Goal: Task Accomplishment & Management: Complete application form

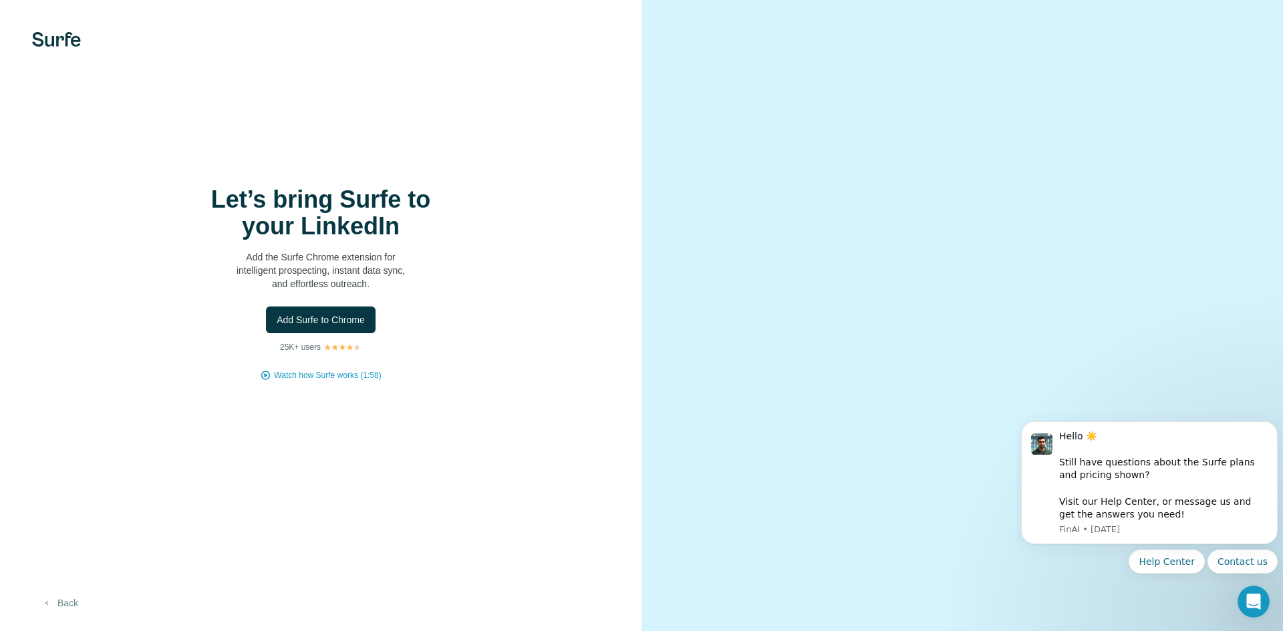
click at [71, 601] on button "Back" at bounding box center [59, 603] width 55 height 24
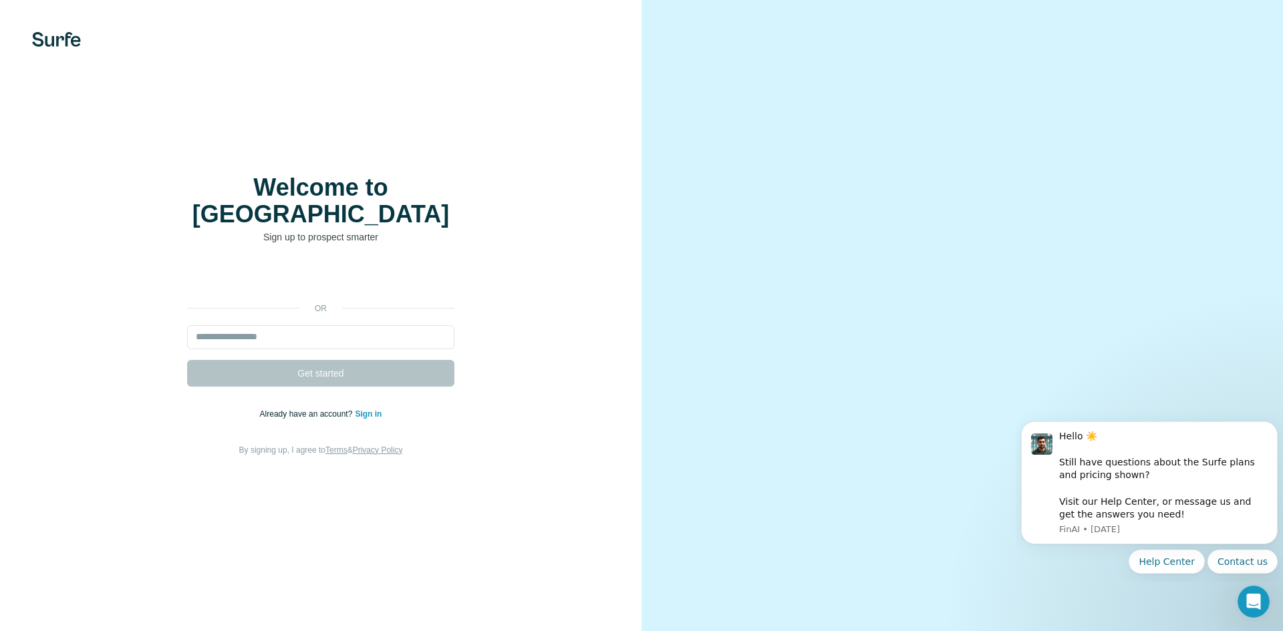
click at [55, 33] on img at bounding box center [56, 39] width 49 height 15
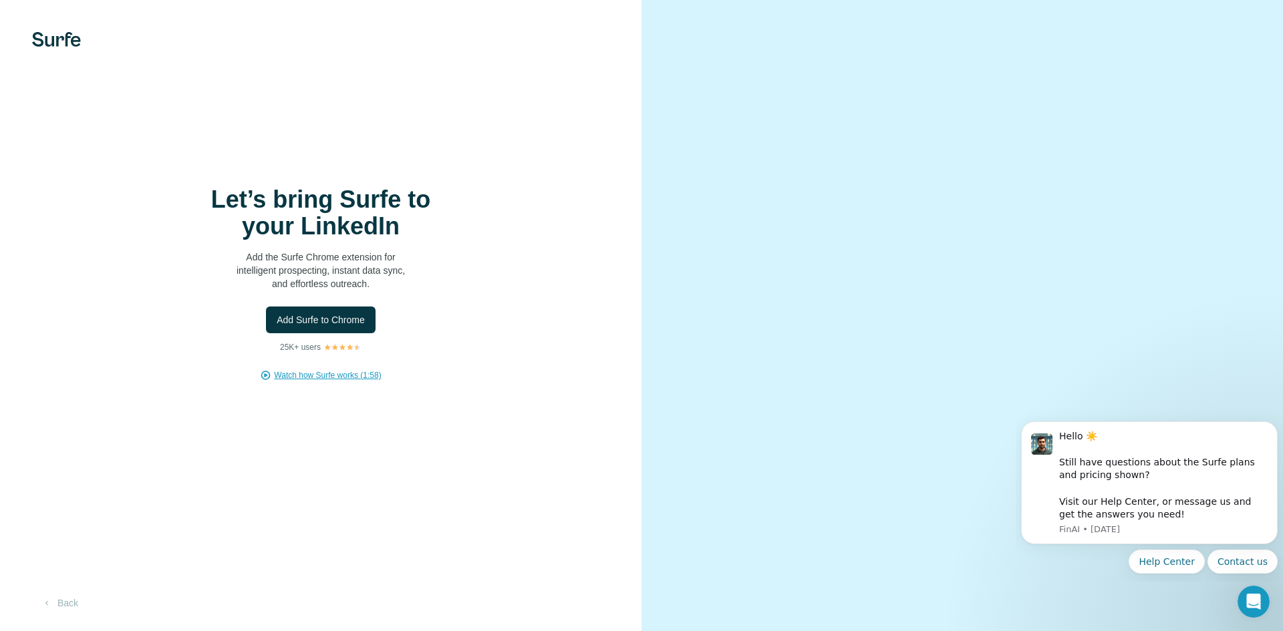
click at [347, 378] on span "Watch how Surfe works (1:58)" at bounding box center [327, 375] width 107 height 12
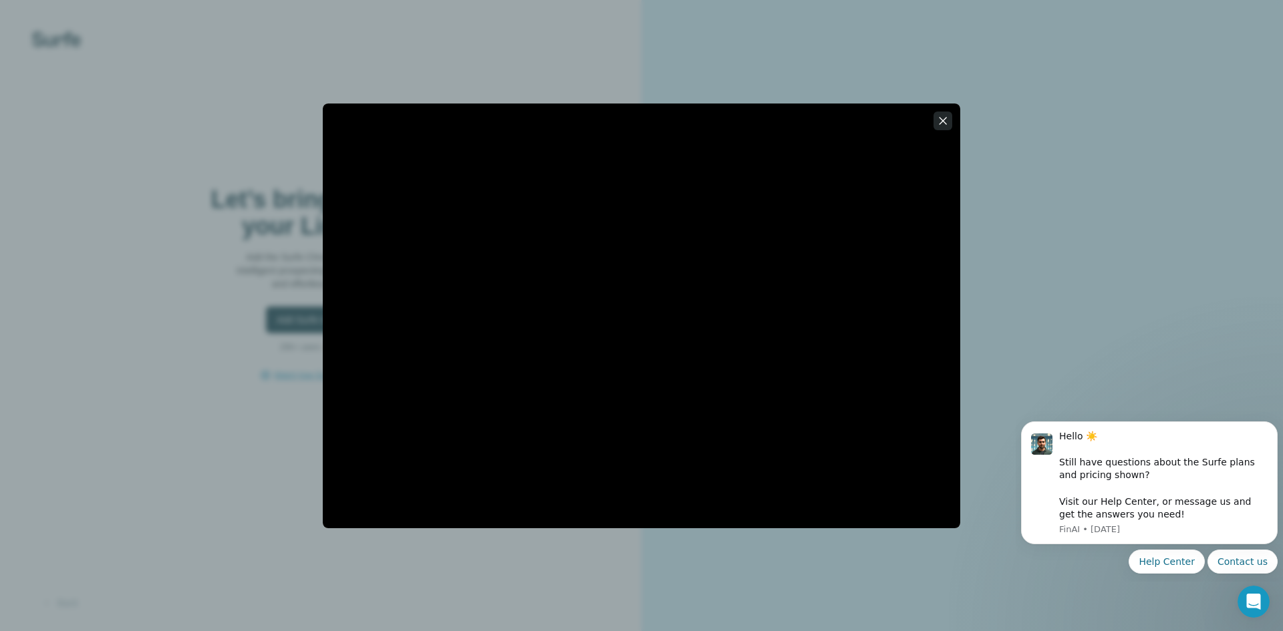
click at [941, 124] on icon "button" at bounding box center [942, 120] width 13 height 13
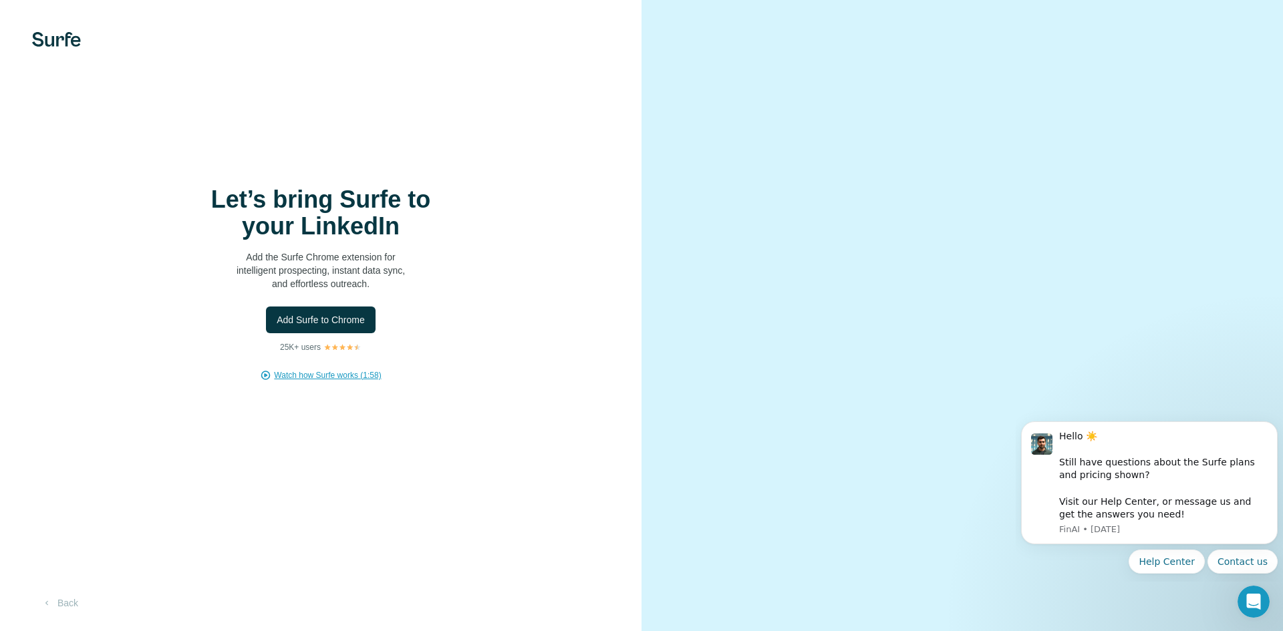
click at [64, 49] on div "Let’s bring Surfe to your LinkedIn Add the Surfe Chrome extension for intellige…" at bounding box center [320, 315] width 641 height 631
click at [73, 601] on button "Back" at bounding box center [59, 603] width 55 height 24
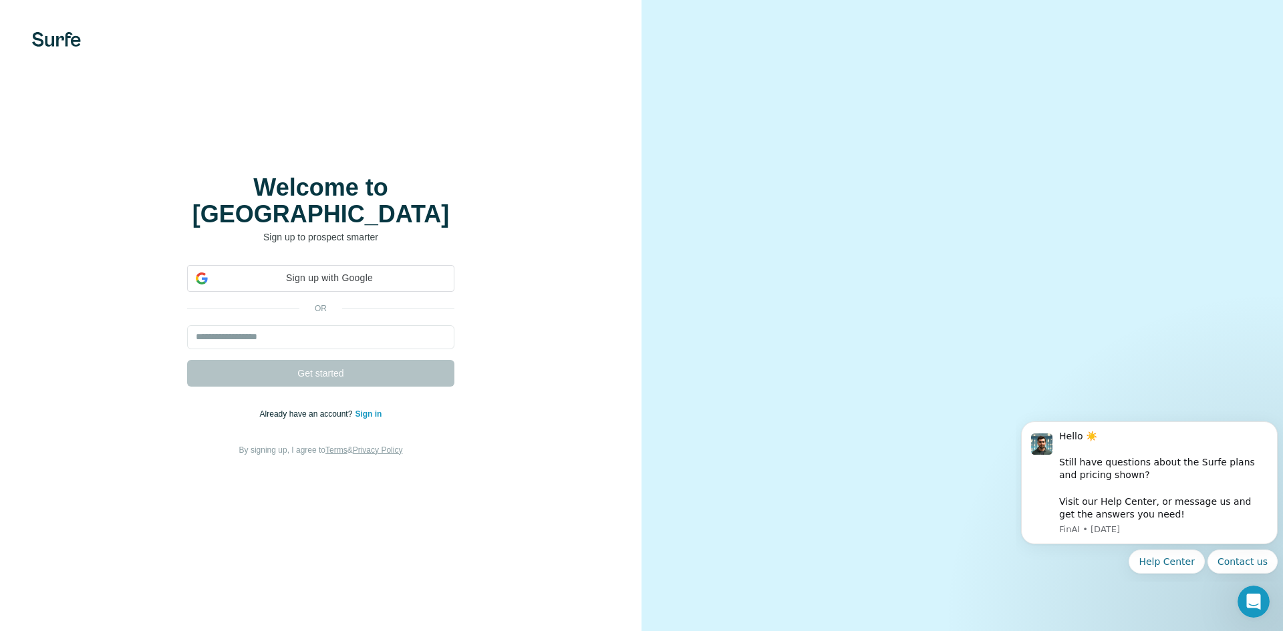
click at [73, 601] on div "Welcome to Surfe Sign up to prospect smarter Sign up with Google Sign up with G…" at bounding box center [320, 315] width 641 height 631
click at [55, 36] on img at bounding box center [56, 39] width 49 height 15
